Goal: Task Accomplishment & Management: Manage account settings

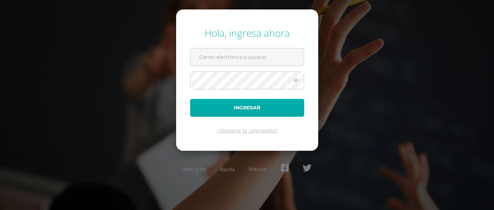
type input "[EMAIL_ADDRESS][DOMAIN_NAME]"
click at [224, 113] on button "Ingresar" at bounding box center [247, 108] width 114 height 18
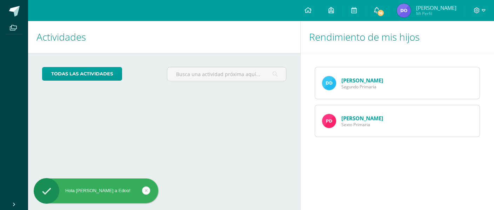
click at [385, 13] on span "16" at bounding box center [381, 13] width 8 height 8
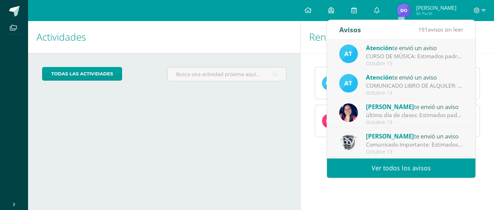
drag, startPoint x: 477, startPoint y: 44, endPoint x: 473, endPoint y: 42, distance: 4.9
click at [473, 42] on h1 "Rendimiento de mis hijos" at bounding box center [397, 37] width 177 height 32
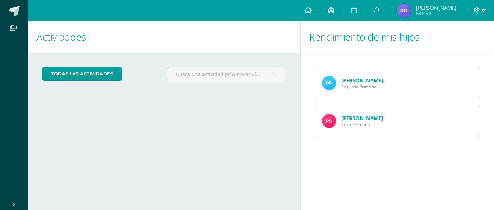
click at [473, 42] on h1 "Rendimiento de mis hijos" at bounding box center [397, 37] width 177 height 32
click at [388, 6] on link "0" at bounding box center [377, 10] width 22 height 21
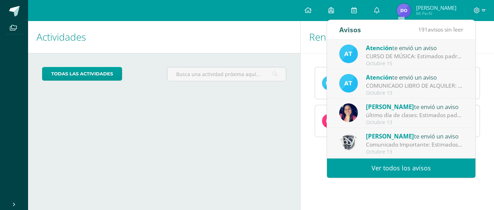
click at [428, 164] on link "Ver todos los avisos" at bounding box center [401, 168] width 148 height 19
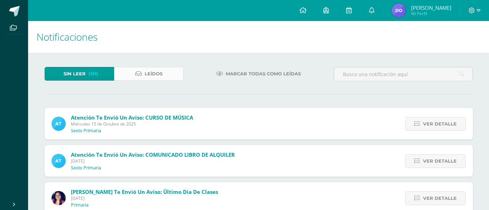
click at [149, 73] on span "Leídos" at bounding box center [154, 73] width 18 height 13
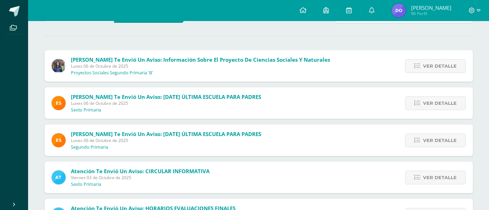
scroll to position [21, 0]
